Goal: Task Accomplishment & Management: Manage account settings

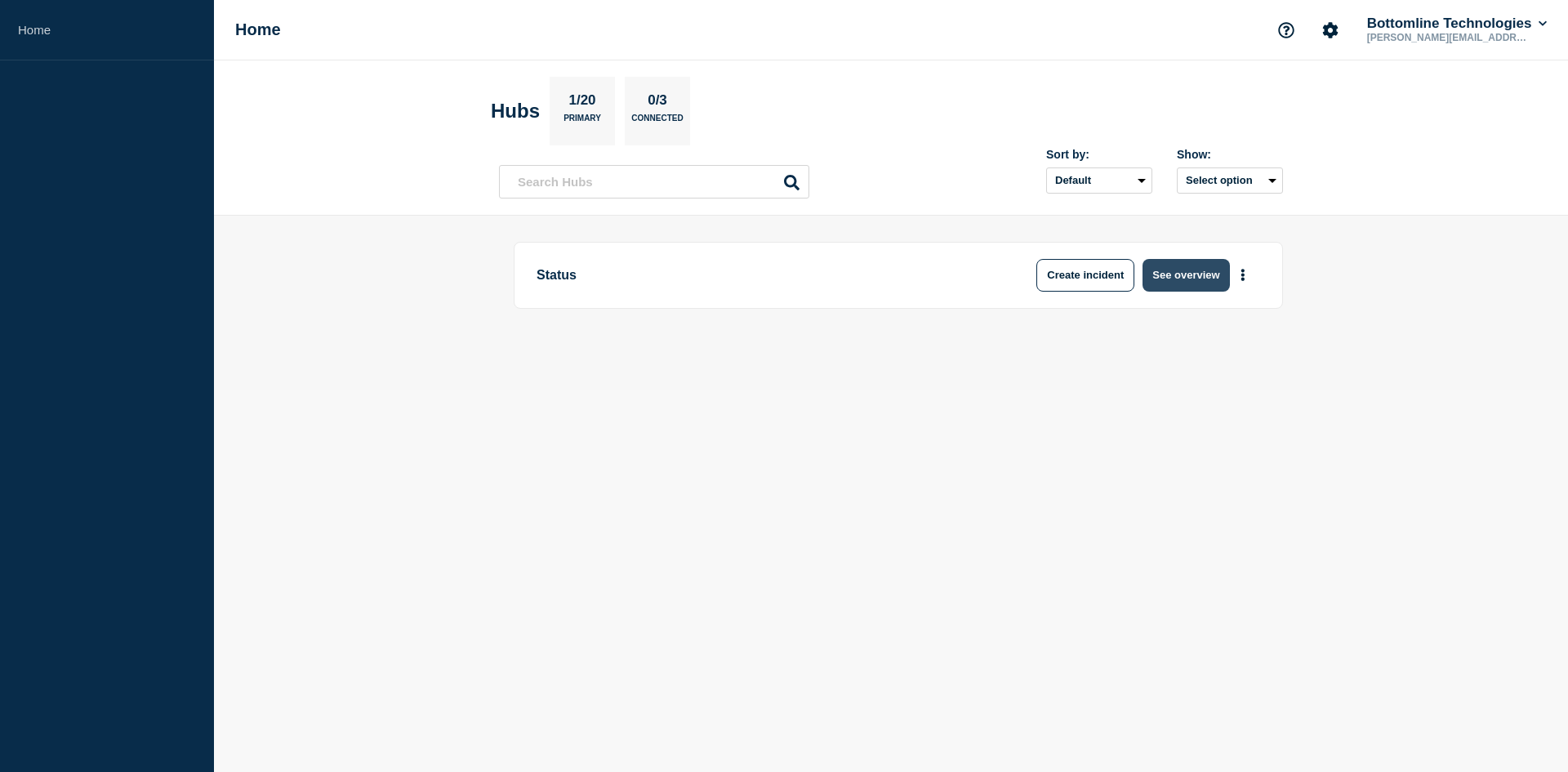
click at [1170, 272] on button "See overview" at bounding box center [1186, 276] width 87 height 33
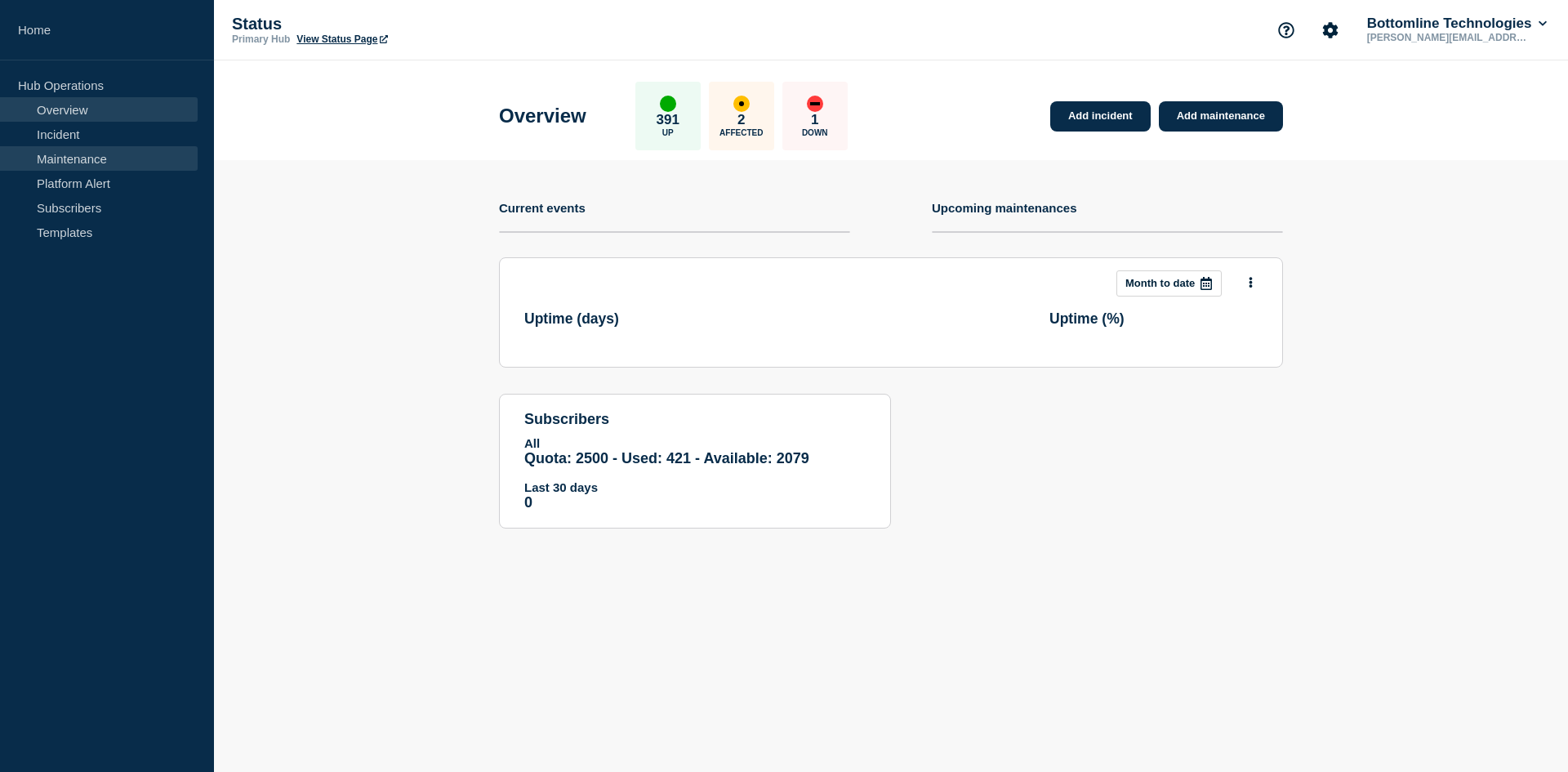
click at [78, 153] on link "Maintenance" at bounding box center [99, 159] width 198 height 25
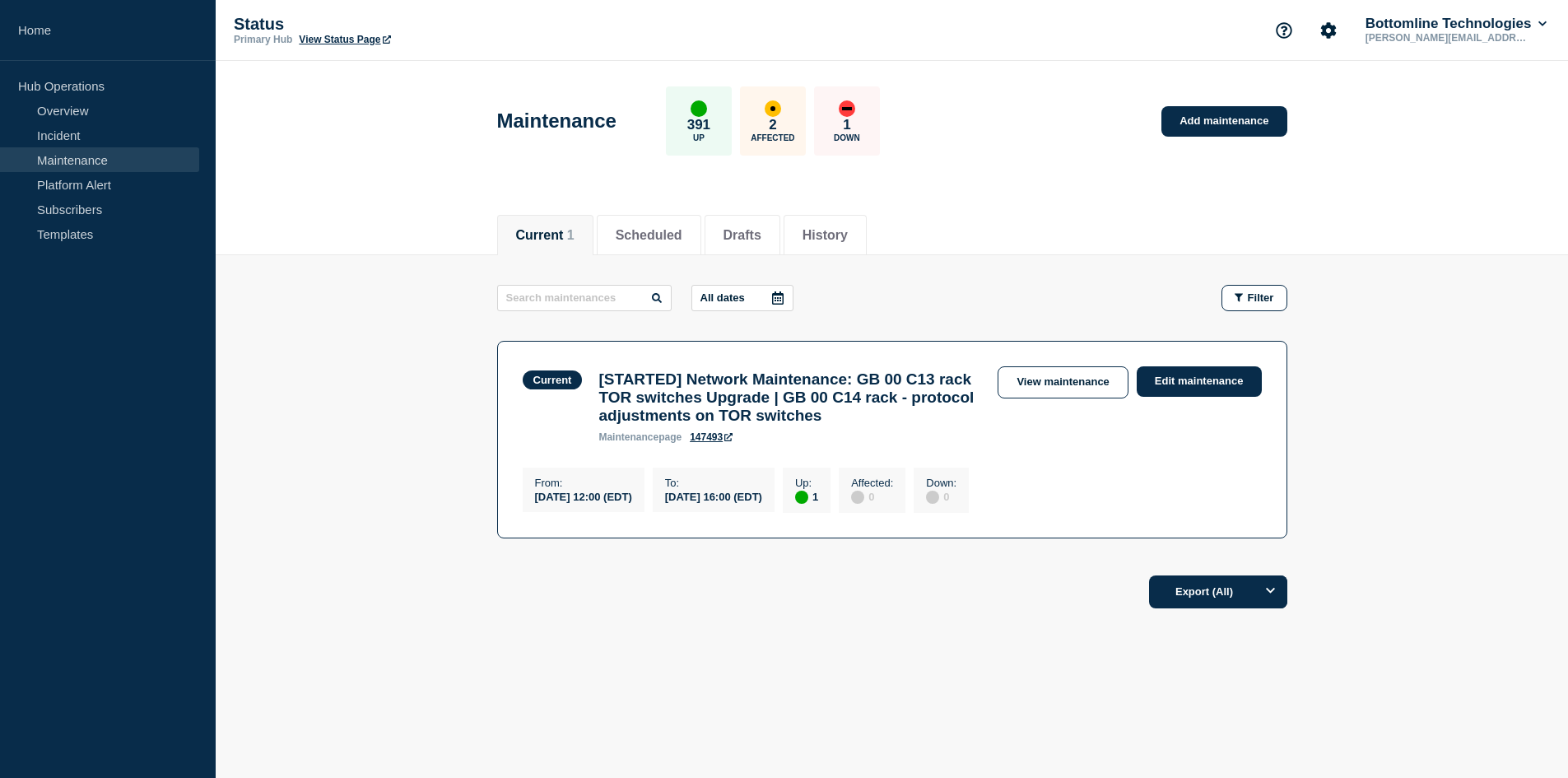
click at [1063, 223] on div "Current 1 Scheduled Drafts History" at bounding box center [892, 227] width 791 height 56
click at [1111, 211] on div "Current 1 Scheduled Drafts History" at bounding box center [892, 227] width 791 height 56
click at [1199, 199] on div "Current 1 Scheduled Drafts History" at bounding box center [892, 227] width 791 height 56
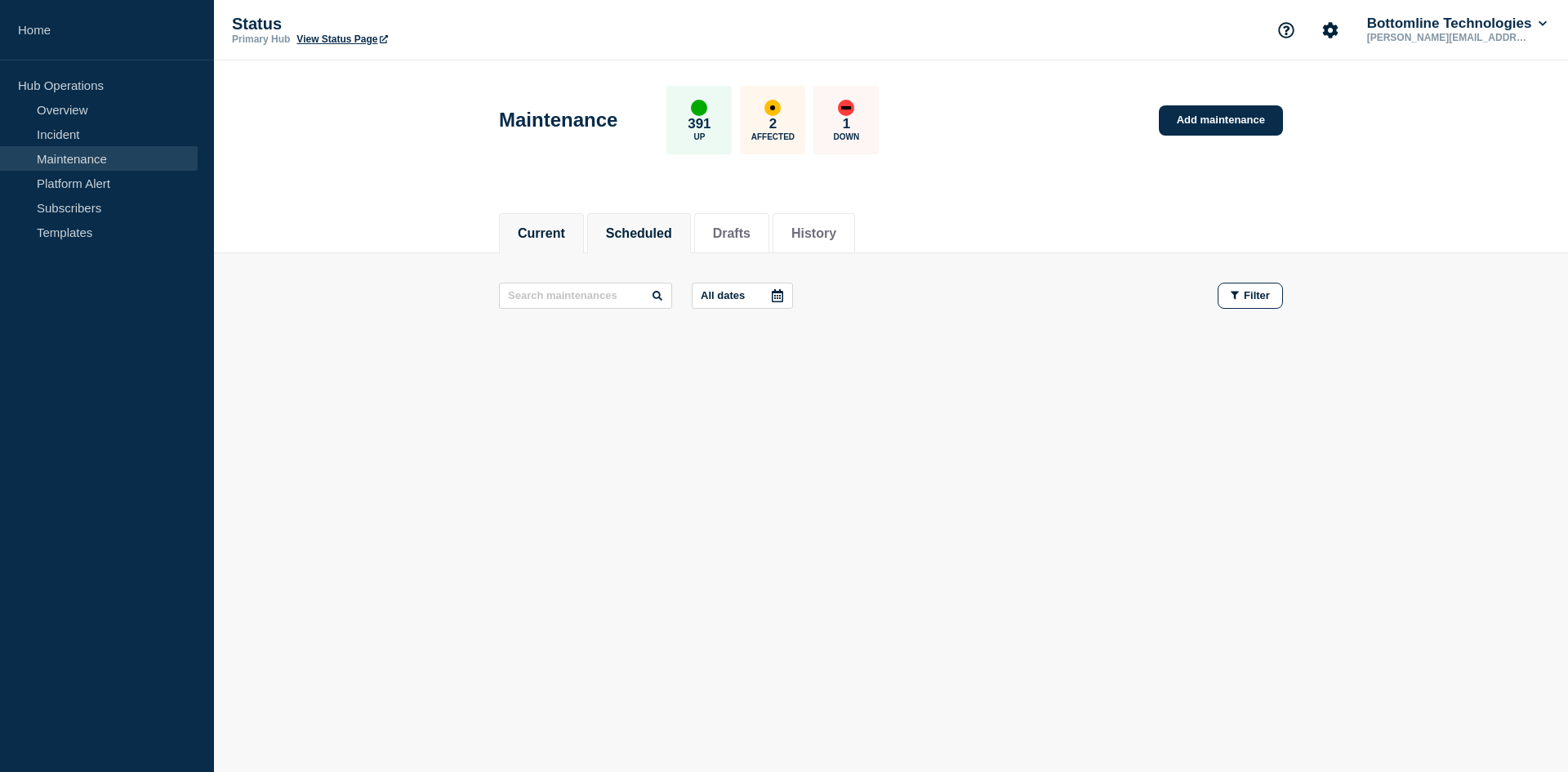
click at [642, 232] on button "Scheduled" at bounding box center [639, 234] width 66 height 15
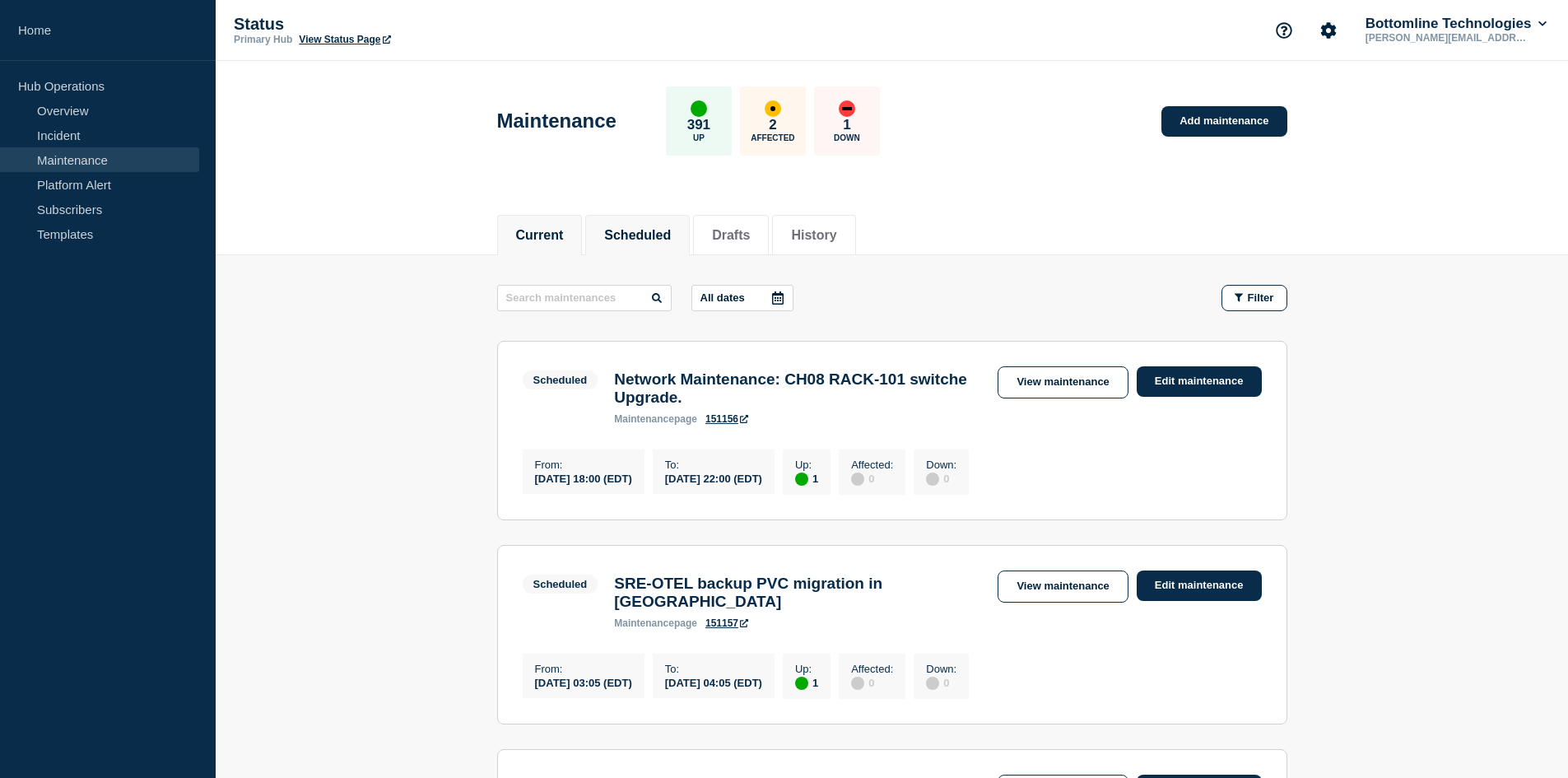
click at [528, 232] on button "Current" at bounding box center [540, 236] width 48 height 15
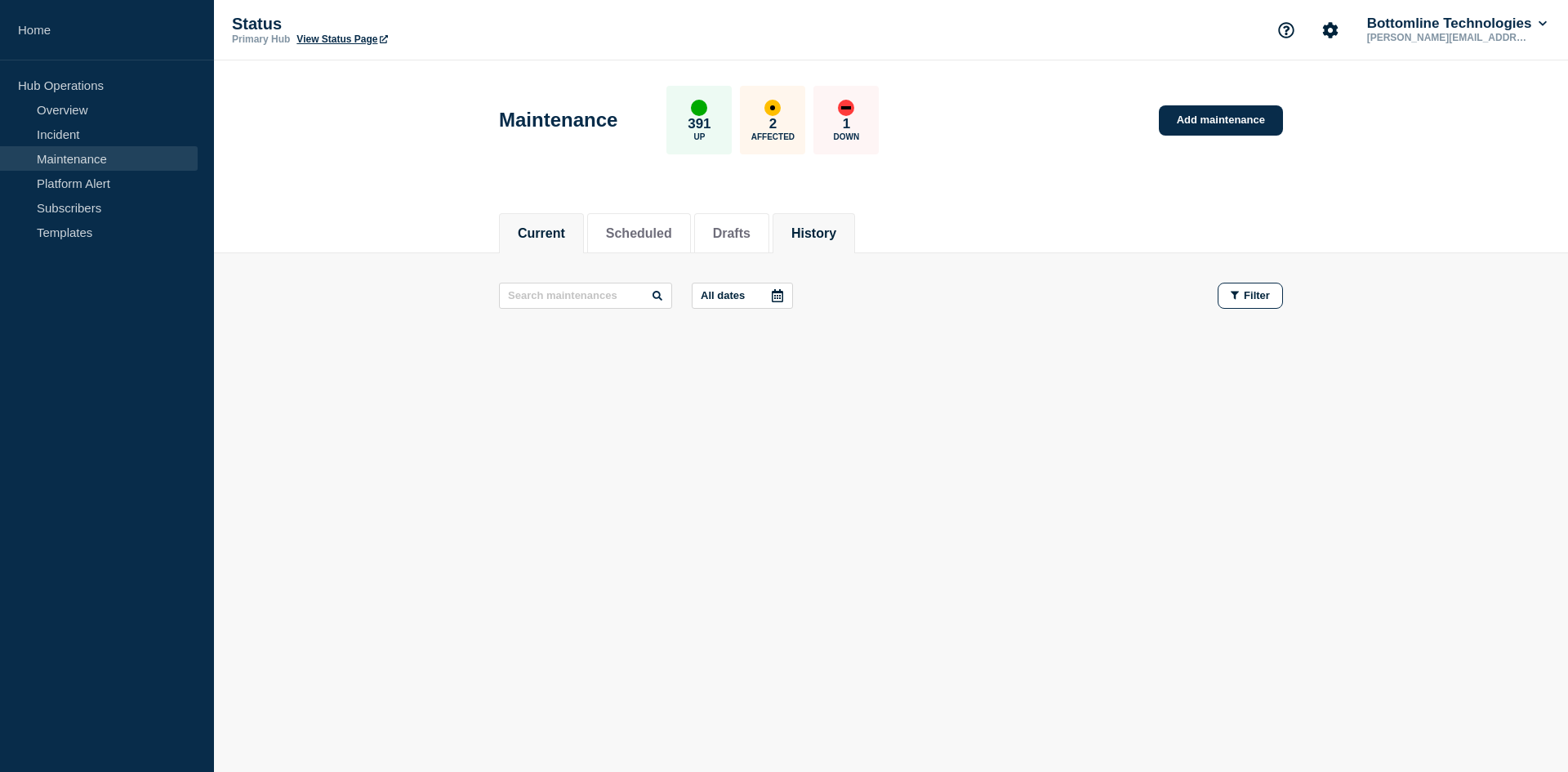
click at [833, 228] on button "History" at bounding box center [814, 234] width 45 height 15
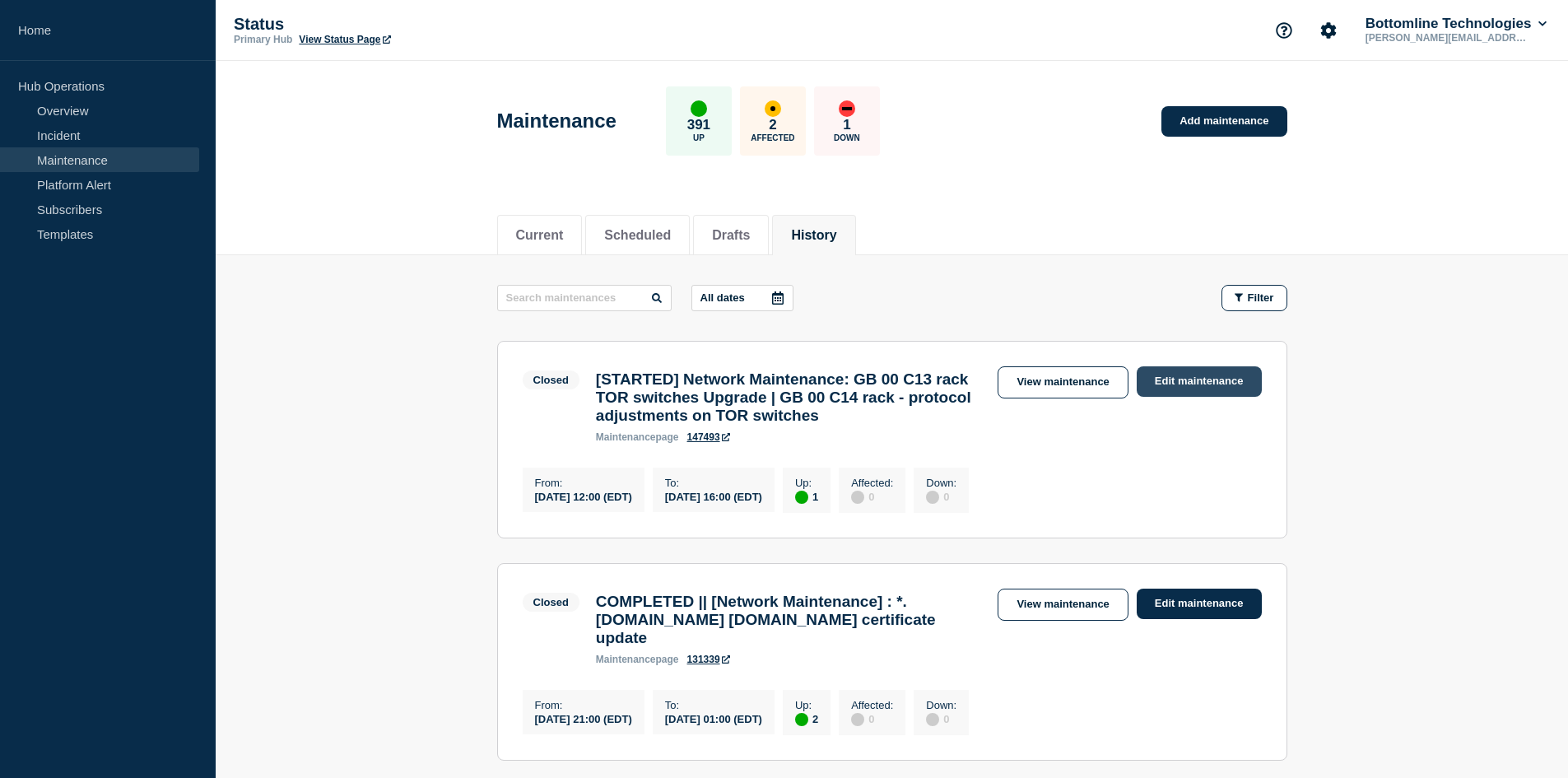
click at [1185, 382] on link "Edit maintenance" at bounding box center [1199, 381] width 125 height 30
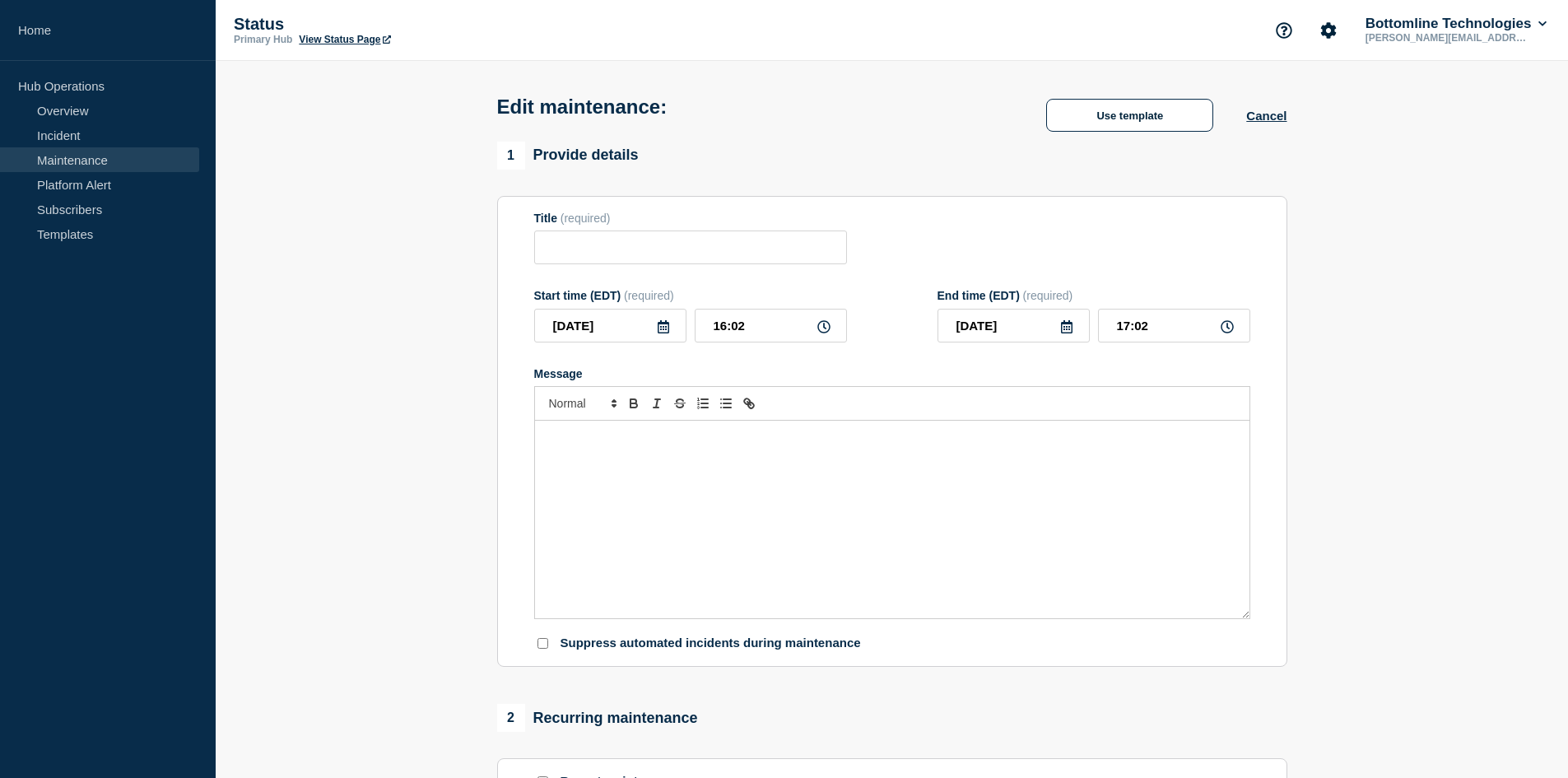
type input "[STARTED] Network Maintenance: GB 00 C13 rack TOR switches Upgrade | GB 00 C14 …"
type input "12:00"
type input "16:00"
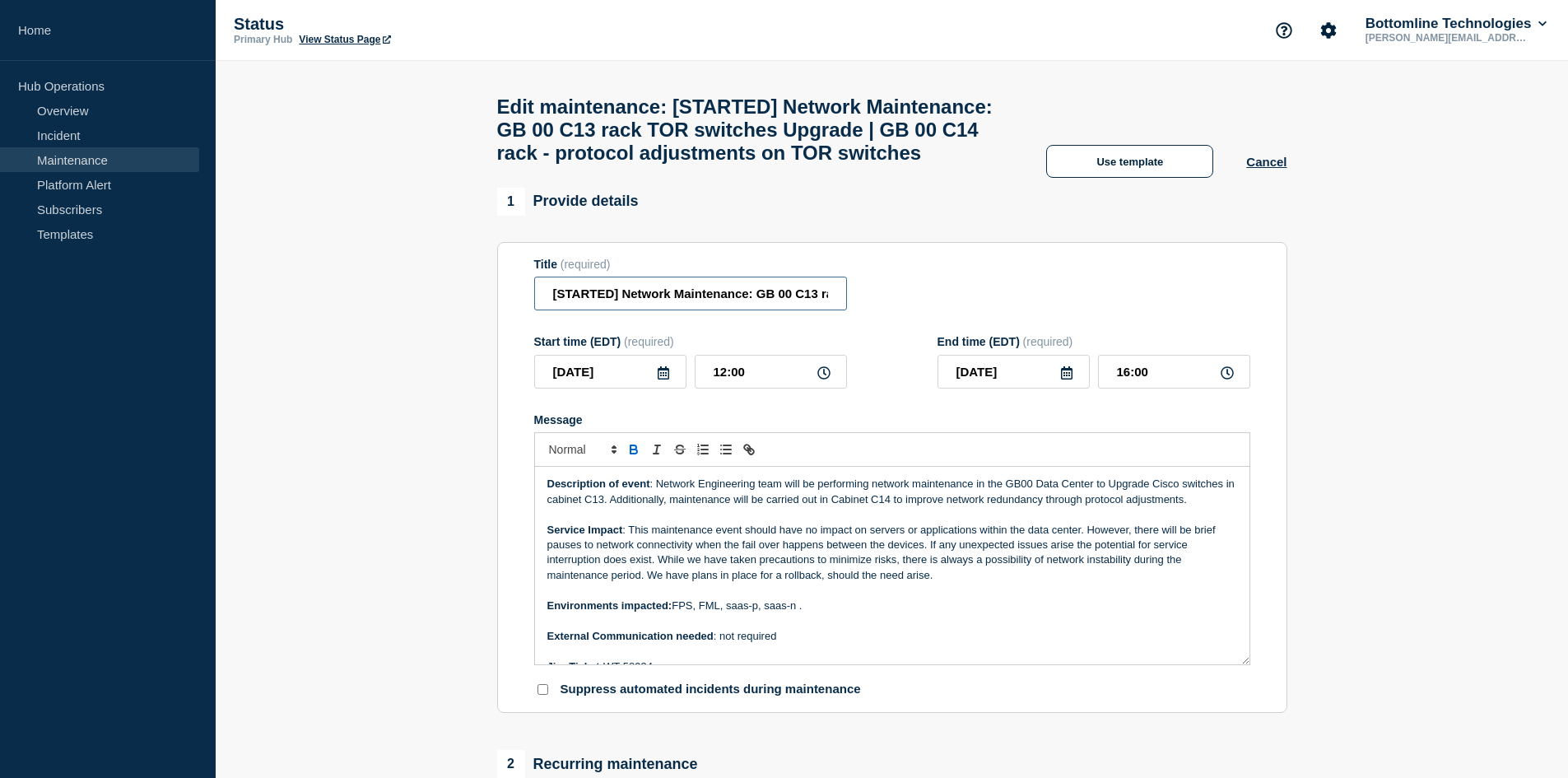
drag, startPoint x: 612, startPoint y: 334, endPoint x: 560, endPoint y: 329, distance: 52.2
click at [560, 310] on input "[STARTED] Network Maintenance: GB 00 C13 rack TOR switches Upgrade | GB 00 C14 …" at bounding box center [690, 293] width 312 height 34
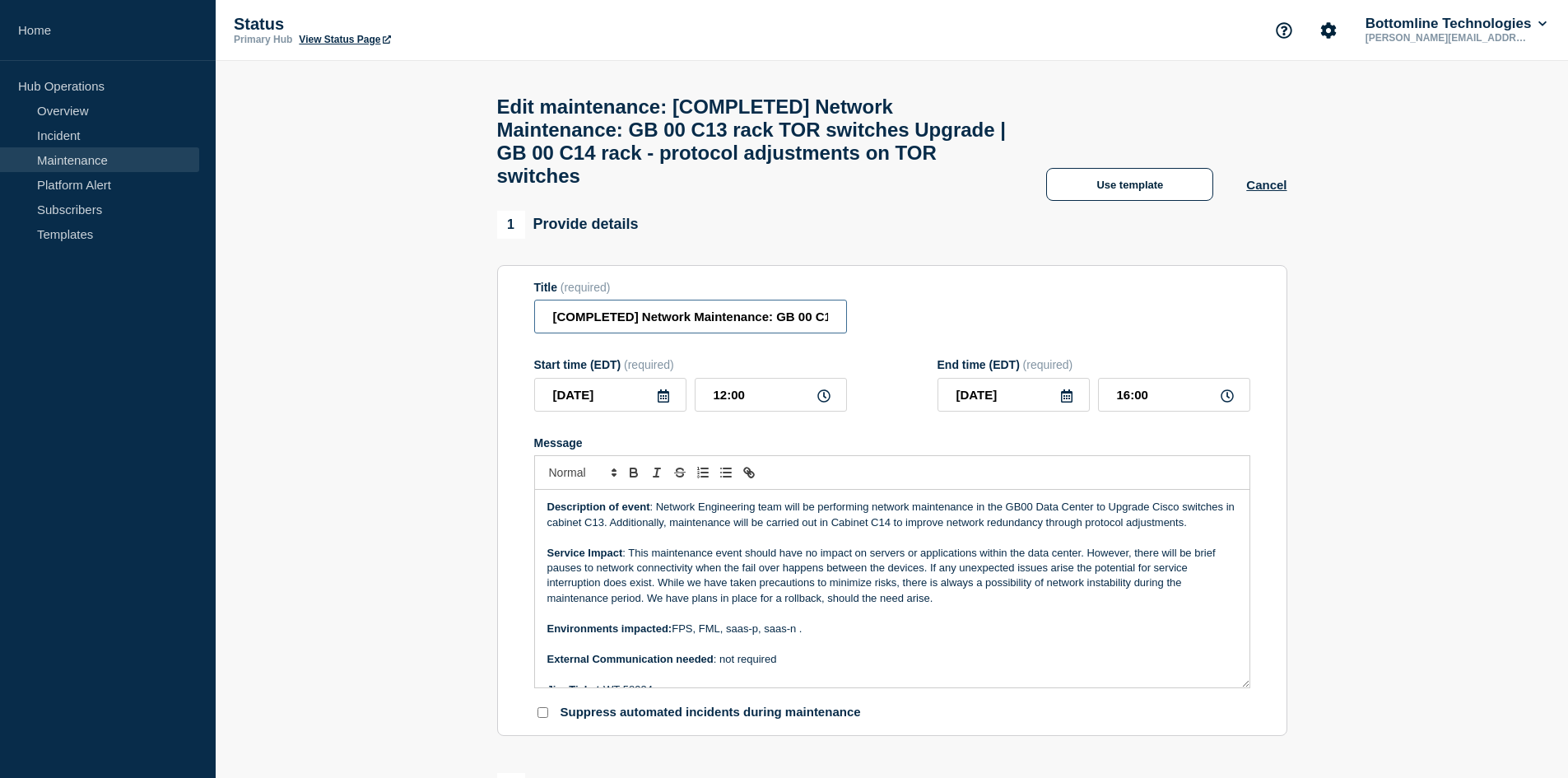
type input "[COMPLETED] Network Maintenance: GB 00 C13 rack TOR switches Upgrade | GB 00 C1…"
click at [985, 318] on div "Title (required) [COMPLETED] Network Maintenance: GB 00 C13 rack TOR switches U…" at bounding box center [892, 307] width 716 height 54
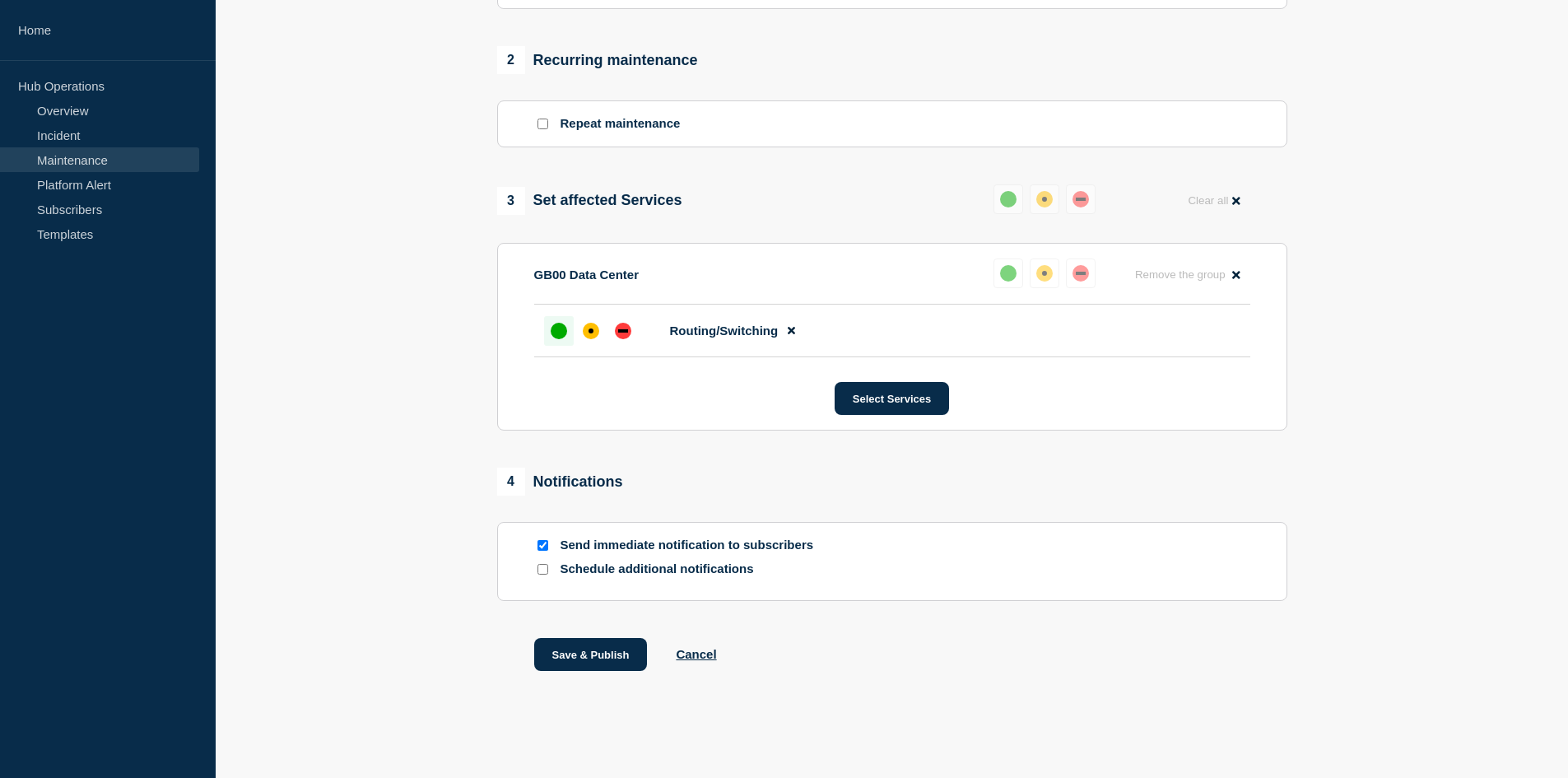
scroll to position [743, 0]
click at [550, 329] on div at bounding box center [559, 330] width 30 height 30
click at [596, 645] on button "Save & Publish" at bounding box center [591, 654] width 114 height 33
